Goal: Use online tool/utility: Use online tool/utility

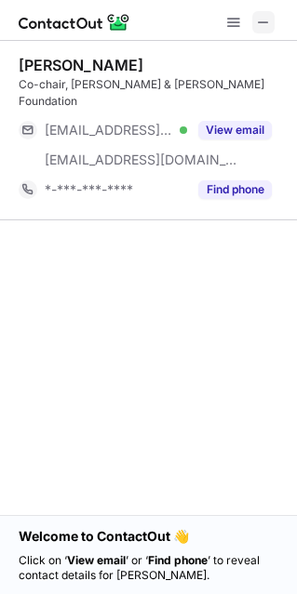
click at [265, 21] on span at bounding box center [263, 22] width 15 height 15
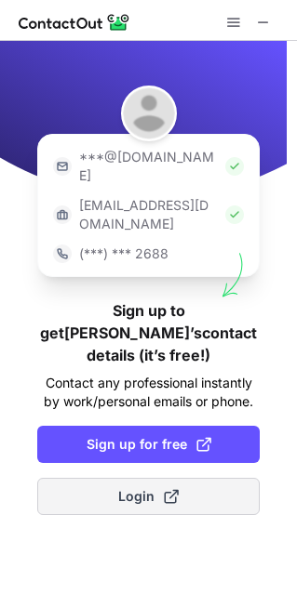
click at [137, 487] on span "Login" at bounding box center [148, 496] width 60 height 19
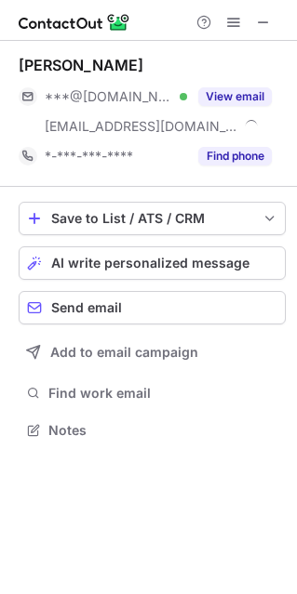
scroll to position [416, 297]
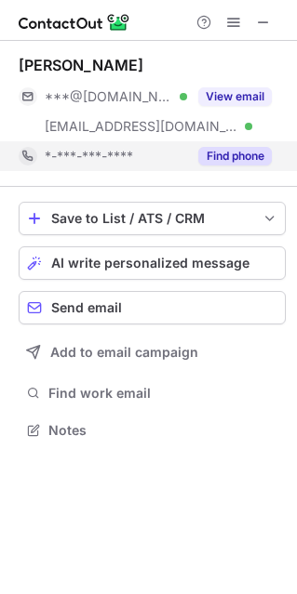
click at [234, 165] on div "Find phone" at bounding box center [229, 156] width 85 height 30
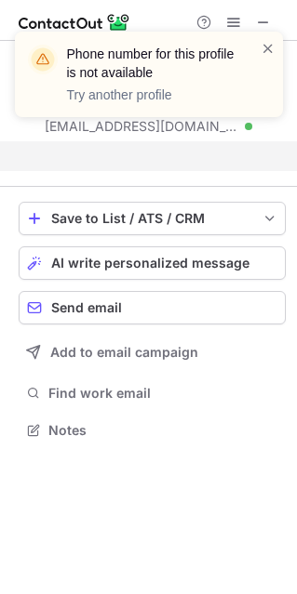
scroll to position [388, 297]
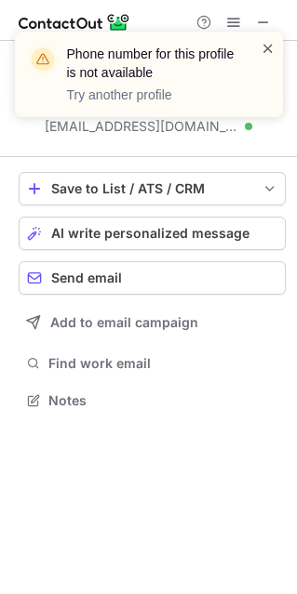
click at [267, 46] on span at bounding box center [267, 48] width 15 height 19
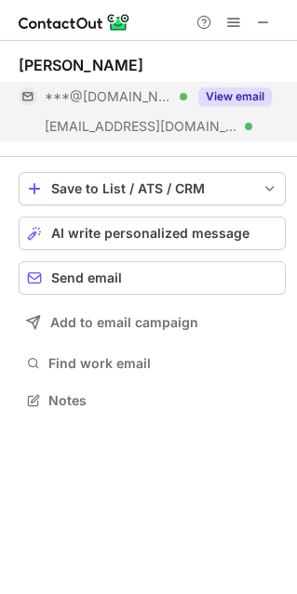
click at [167, 100] on div "***@[DOMAIN_NAME] Verified" at bounding box center [116, 96] width 142 height 17
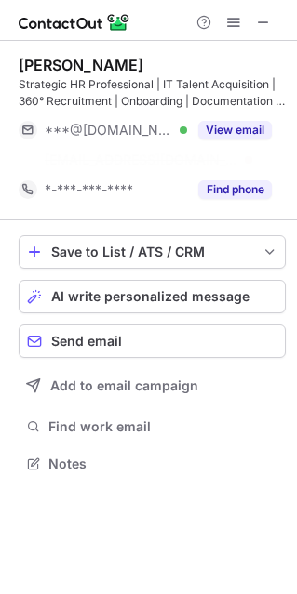
scroll to position [9, 9]
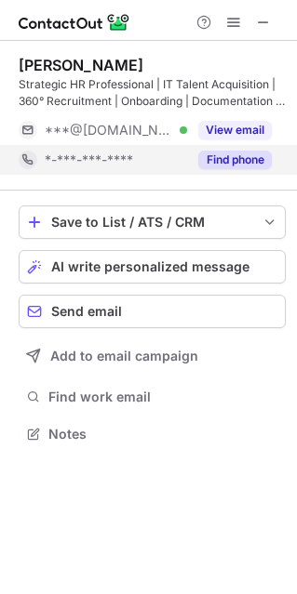
click at [211, 155] on button "Find phone" at bounding box center [234, 160] width 73 height 19
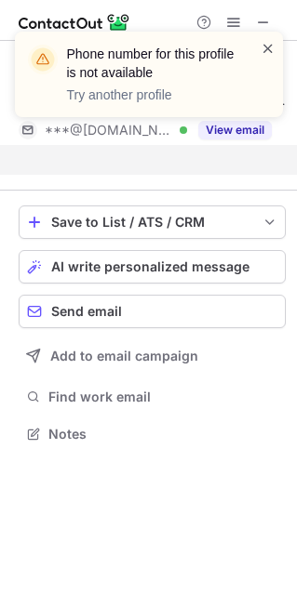
scroll to position [390, 297]
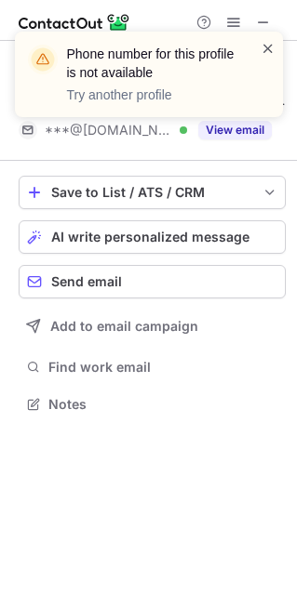
click at [264, 49] on span at bounding box center [267, 48] width 15 height 19
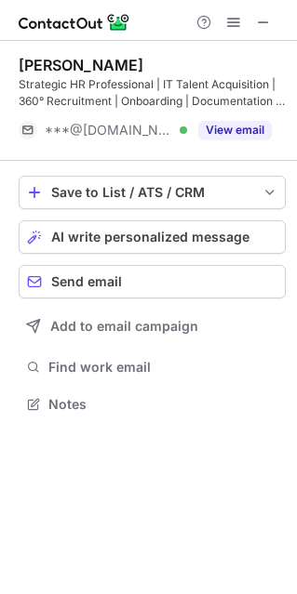
click at [173, 125] on div "***@[DOMAIN_NAME] Verified" at bounding box center [116, 130] width 142 height 17
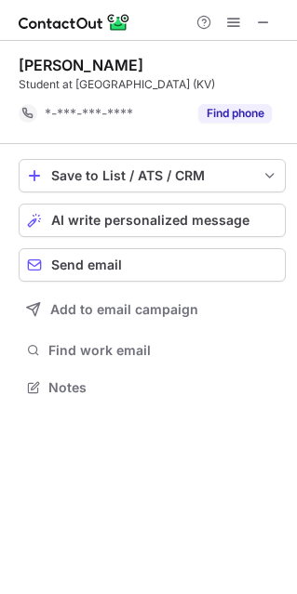
scroll to position [9, 9]
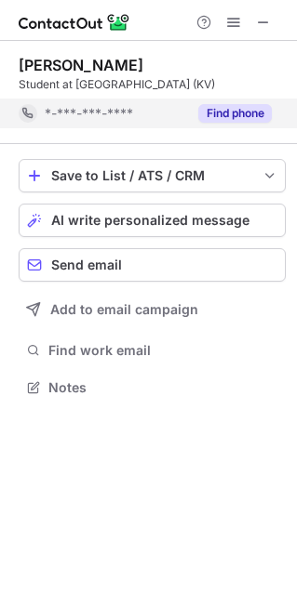
click at [233, 125] on div "Find phone" at bounding box center [229, 114] width 85 height 30
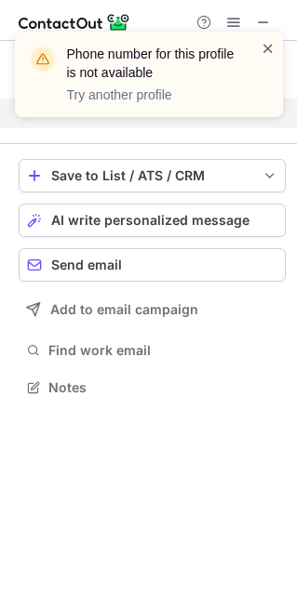
click at [262, 42] on span at bounding box center [267, 48] width 15 height 19
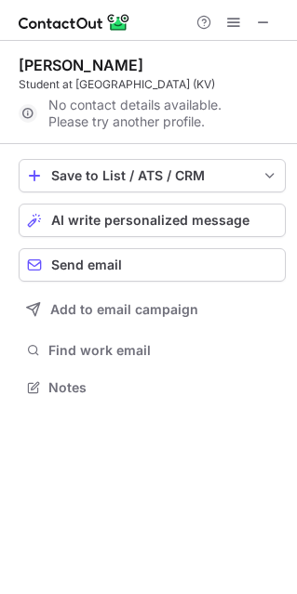
click at [261, 22] on div "Phone number for this profile is not available Try another profile" at bounding box center [148, 82] width 297 height 138
click at [253, 20] on button at bounding box center [263, 22] width 22 height 22
